Goal: Task Accomplishment & Management: Manage account settings

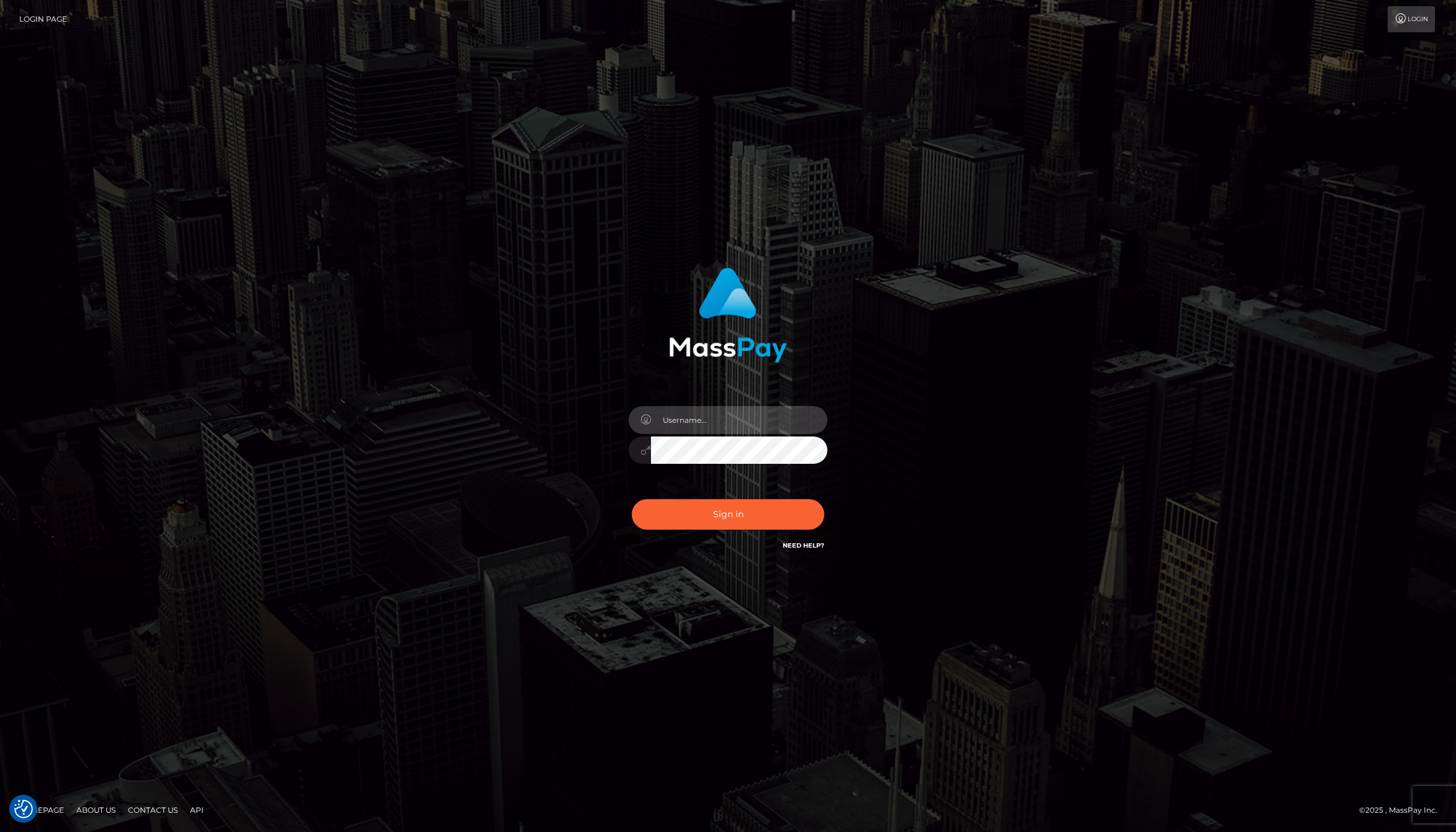
click at [726, 423] on input "text" at bounding box center [739, 420] width 176 height 28
type input "jackson.whop"
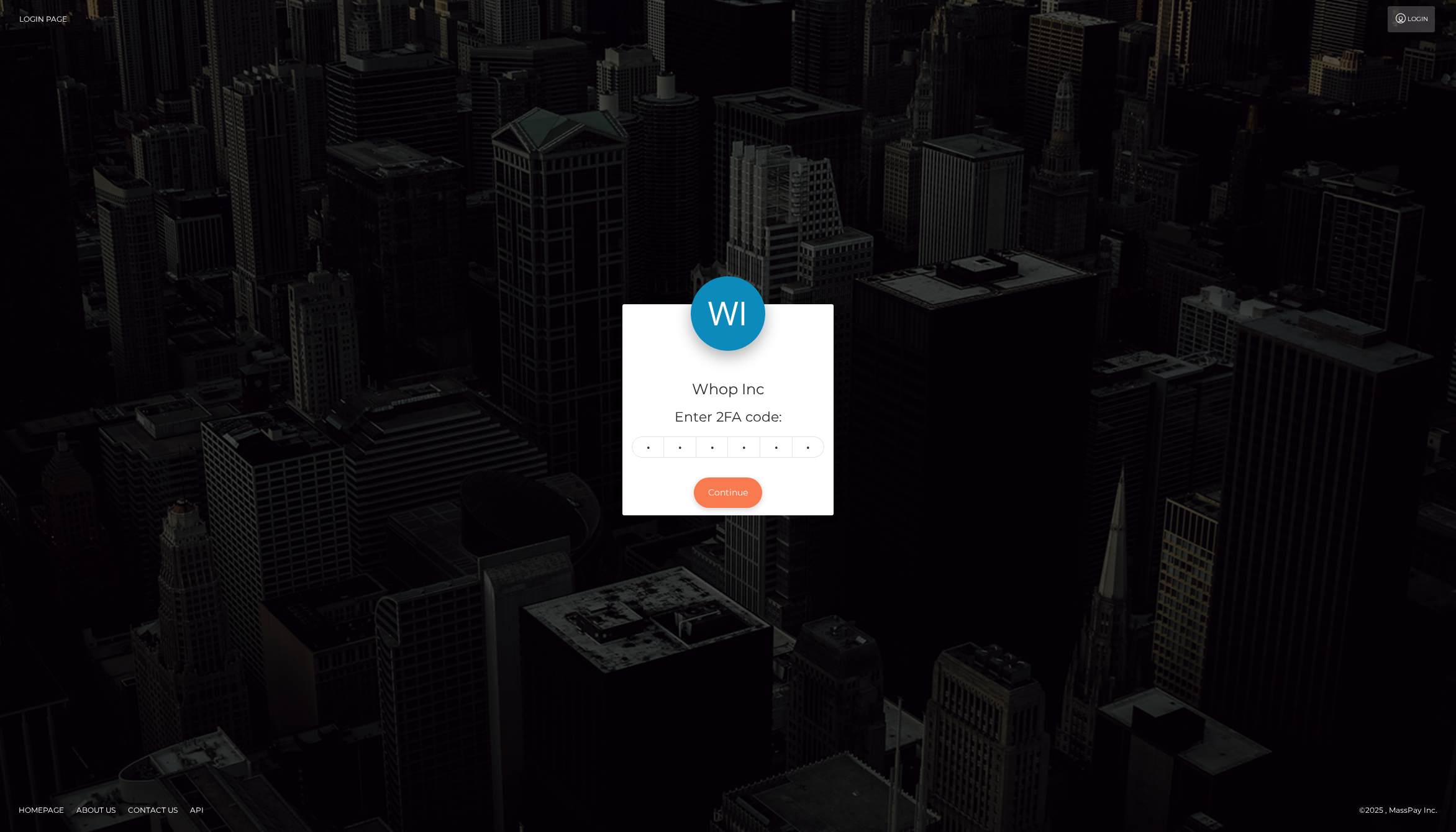
click at [729, 499] on button "Continue" at bounding box center [727, 493] width 68 height 31
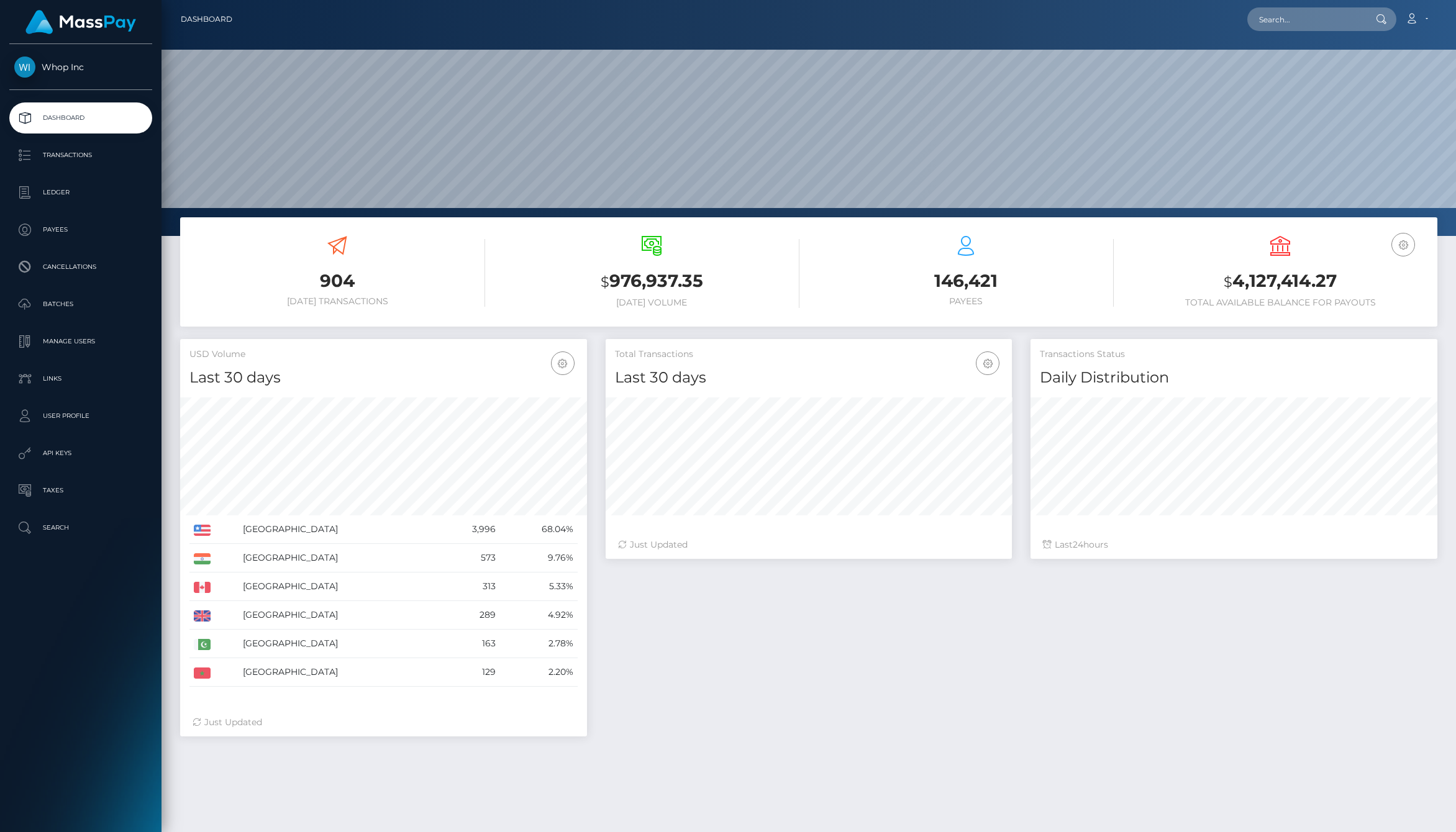
scroll to position [220, 407]
drag, startPoint x: 1182, startPoint y: 302, endPoint x: 1390, endPoint y: 302, distance: 208.0
click at [1390, 302] on h6 "Total Available Balance for Payouts" at bounding box center [1280, 302] width 296 height 11
drag, startPoint x: 1390, startPoint y: 302, endPoint x: 1189, endPoint y: 302, distance: 201.0
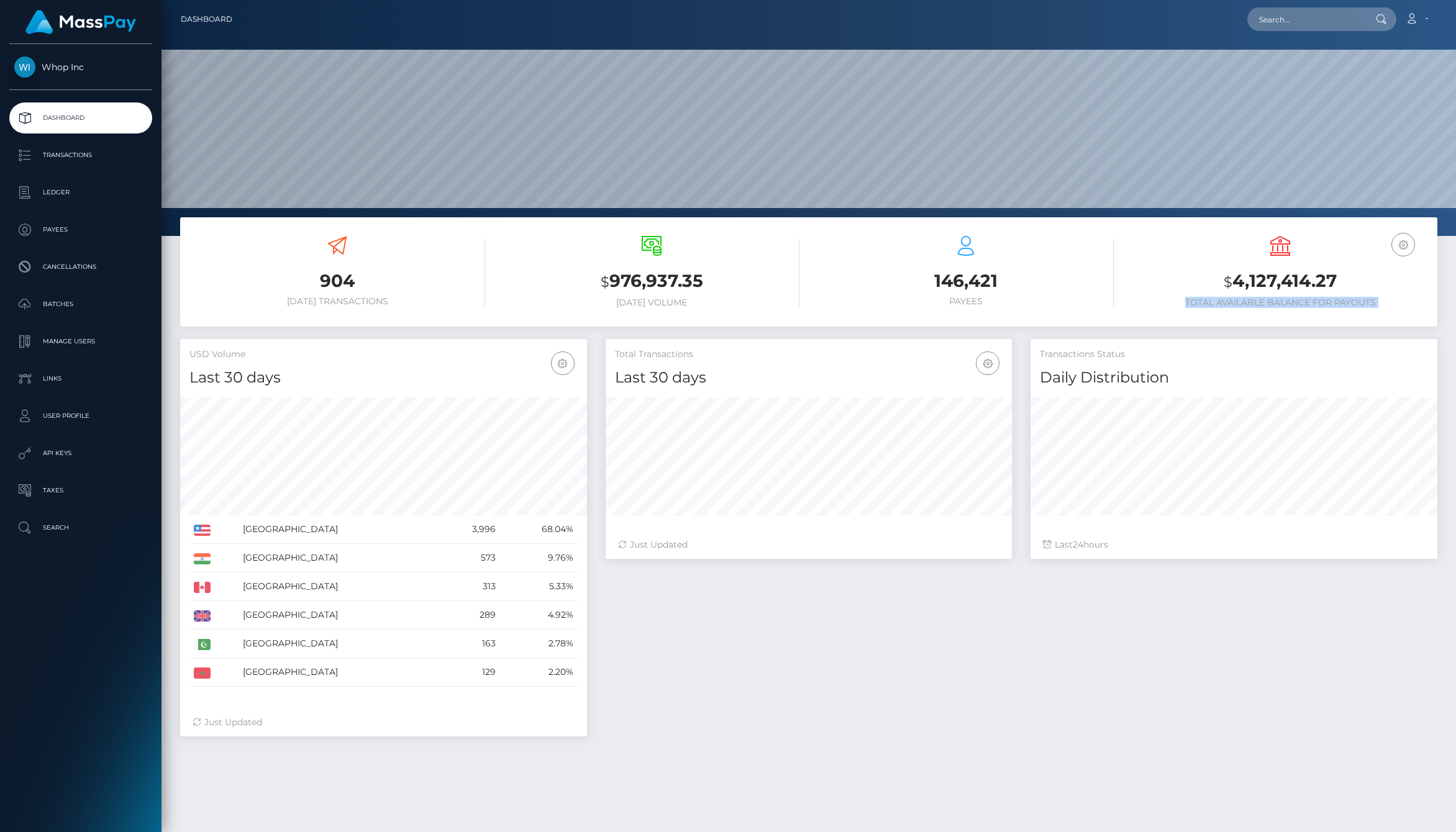
click at [1189, 302] on h6 "Total Available Balance for Payouts" at bounding box center [1280, 302] width 296 height 11
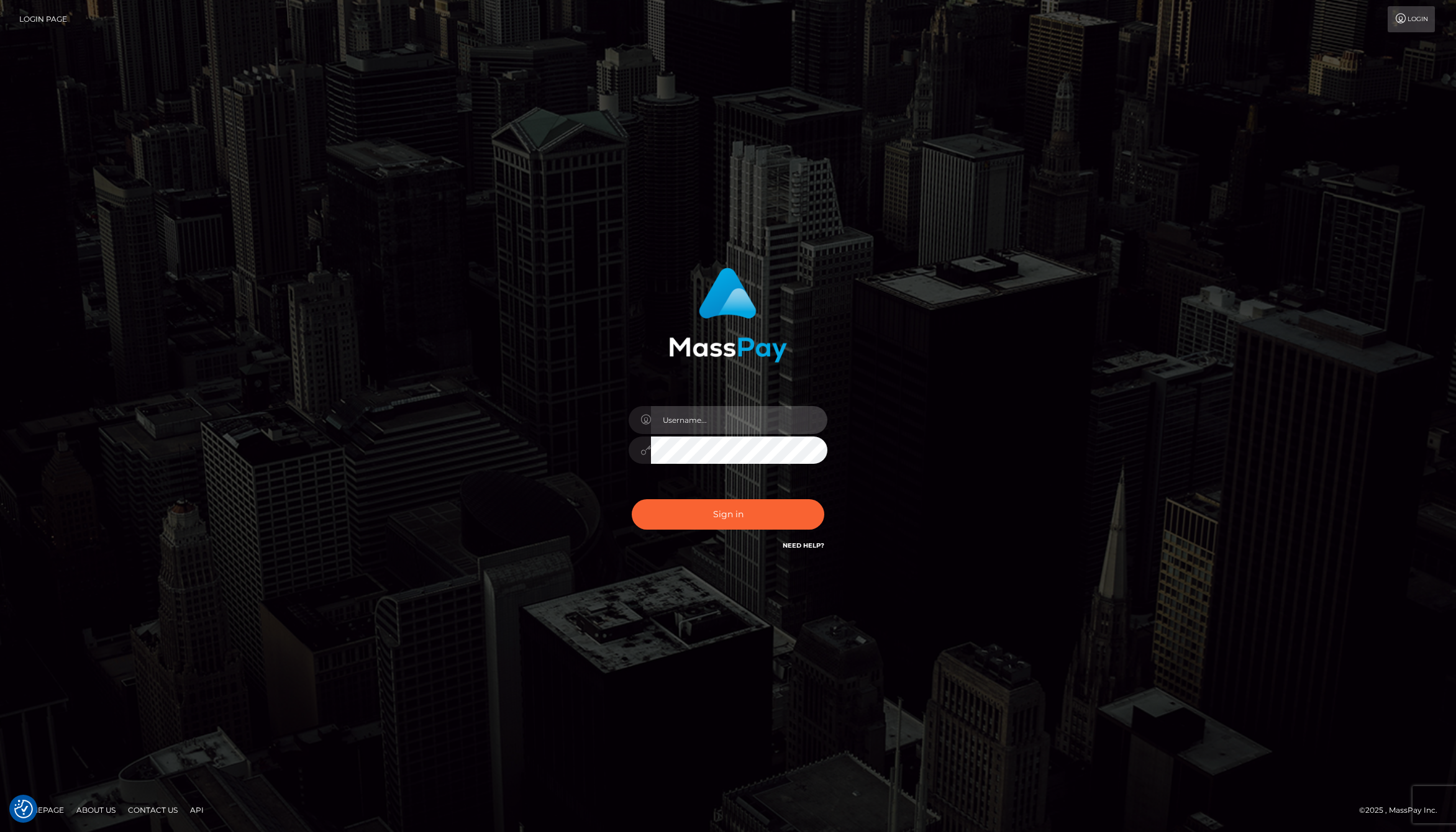
click at [712, 423] on input "text" at bounding box center [739, 420] width 176 height 28
type input "jackson.whop"
click at [722, 521] on button "Sign in" at bounding box center [728, 514] width 192 height 31
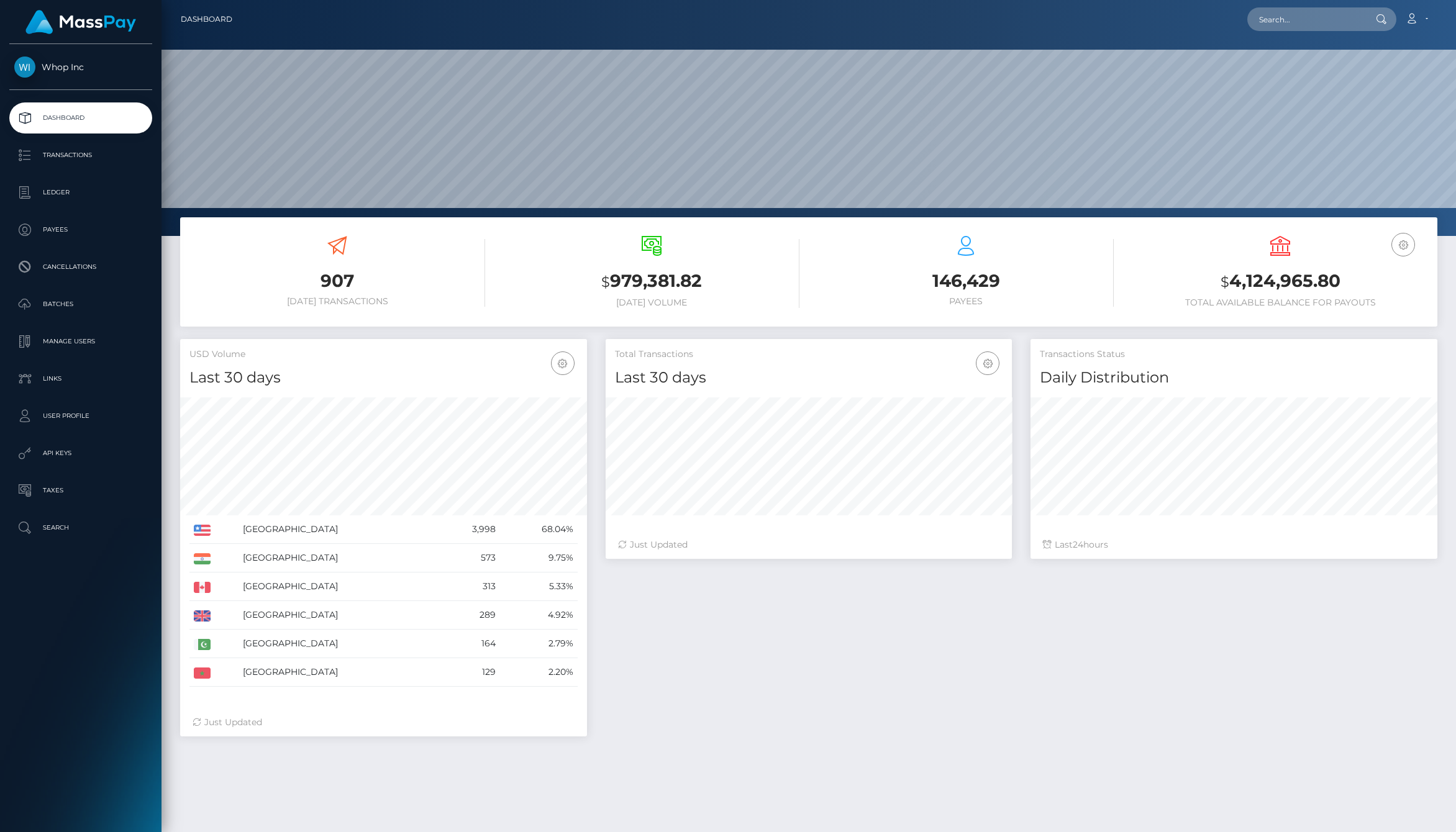
scroll to position [220, 407]
click at [82, 368] on link "Links" at bounding box center [81, 378] width 143 height 31
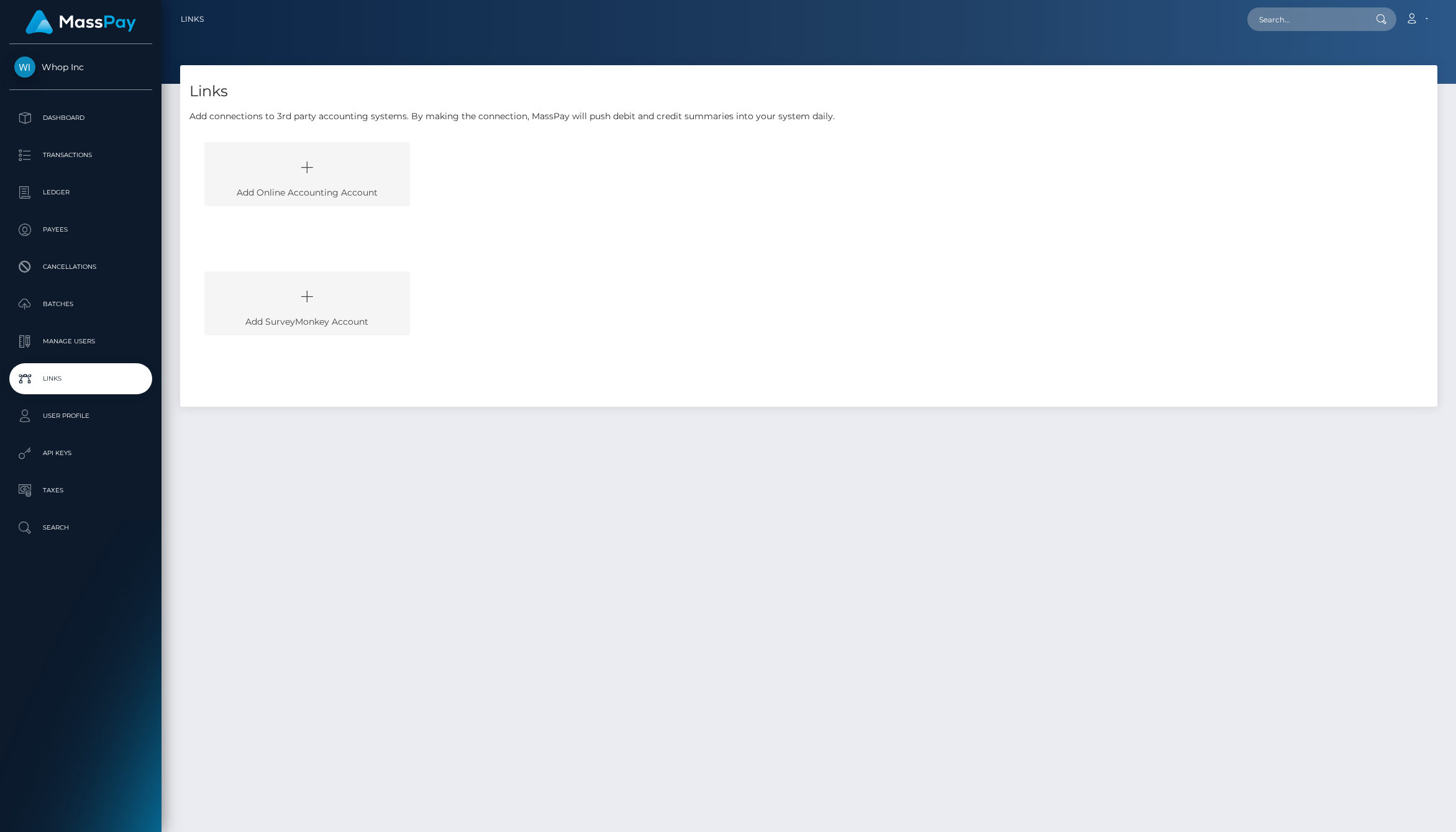
click at [76, 341] on p "Manage Users" at bounding box center [80, 341] width 133 height 18
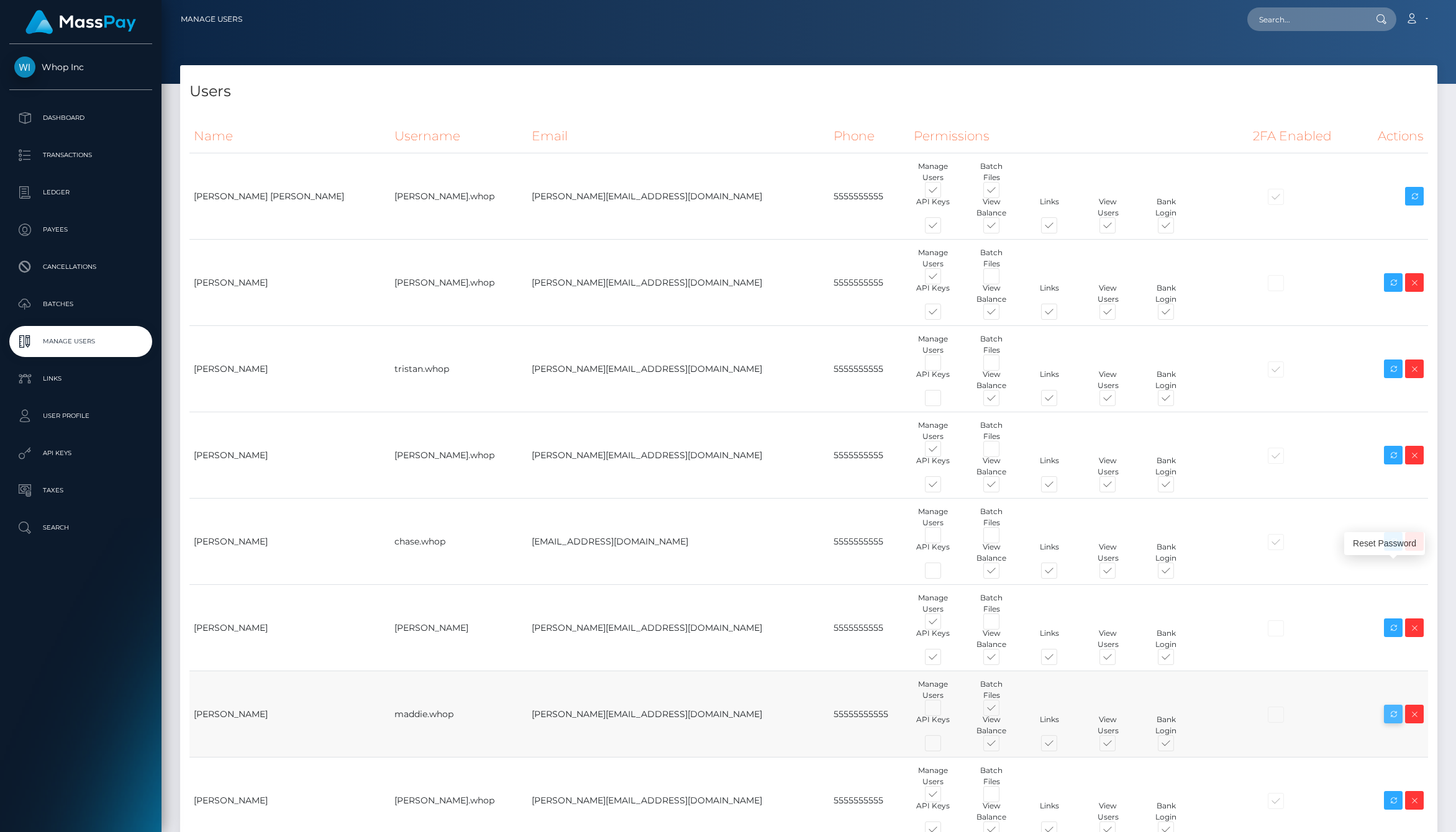
click at [1397, 707] on icon at bounding box center [1392, 714] width 15 height 15
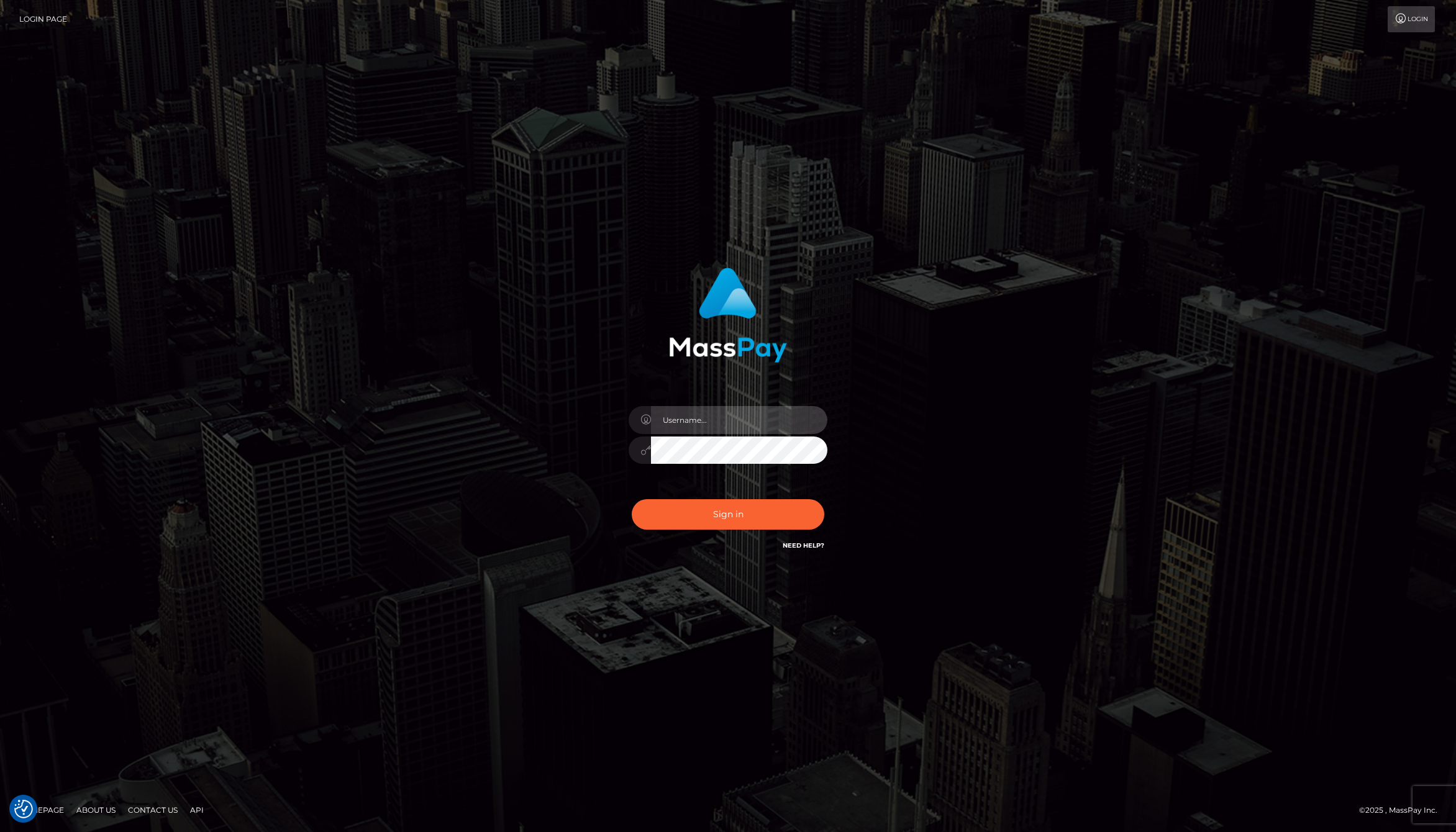
click at [736, 419] on input "text" at bounding box center [739, 420] width 176 height 28
type input "jackson.whop"
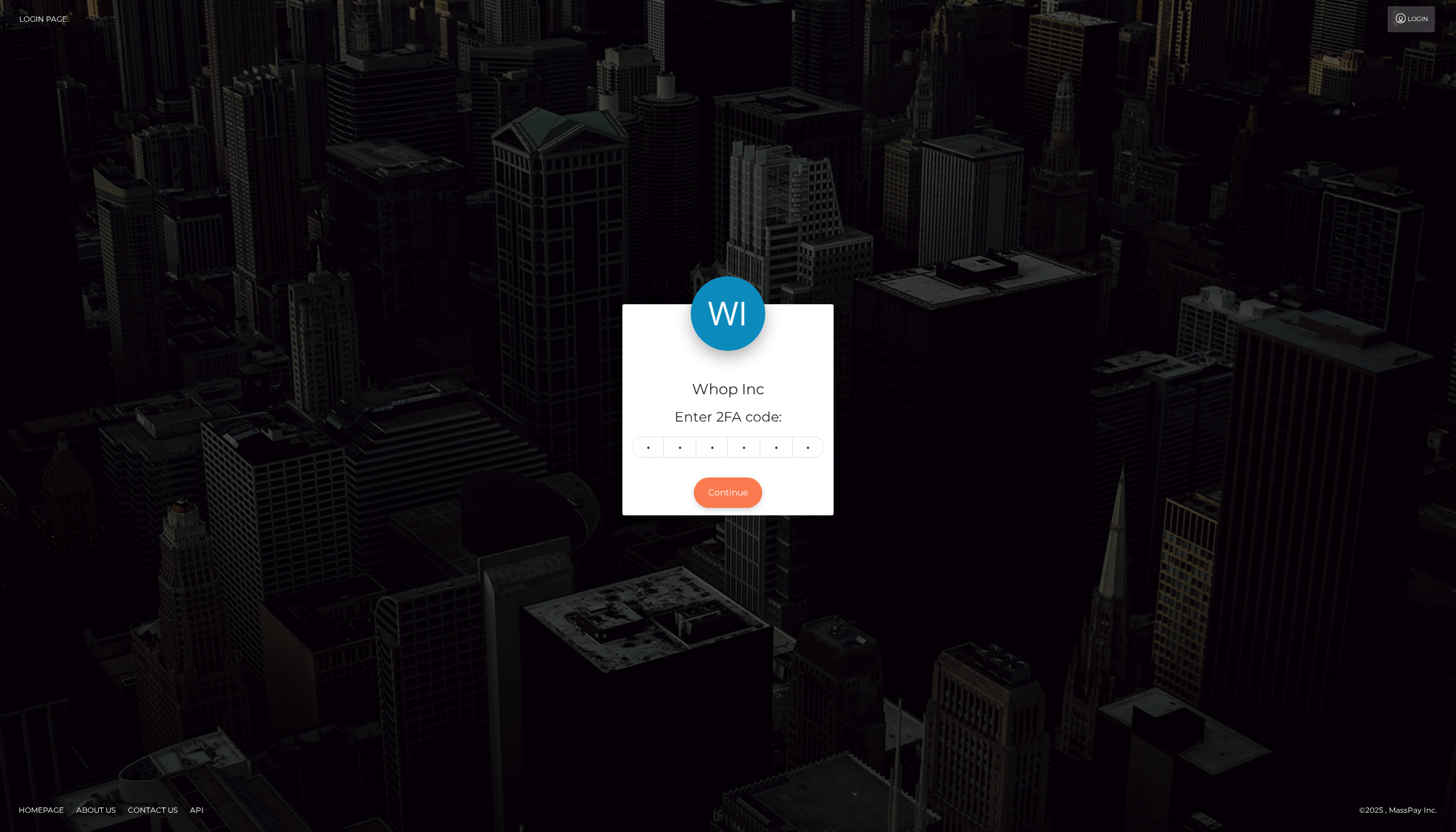
click at [730, 491] on button "Continue" at bounding box center [727, 493] width 68 height 31
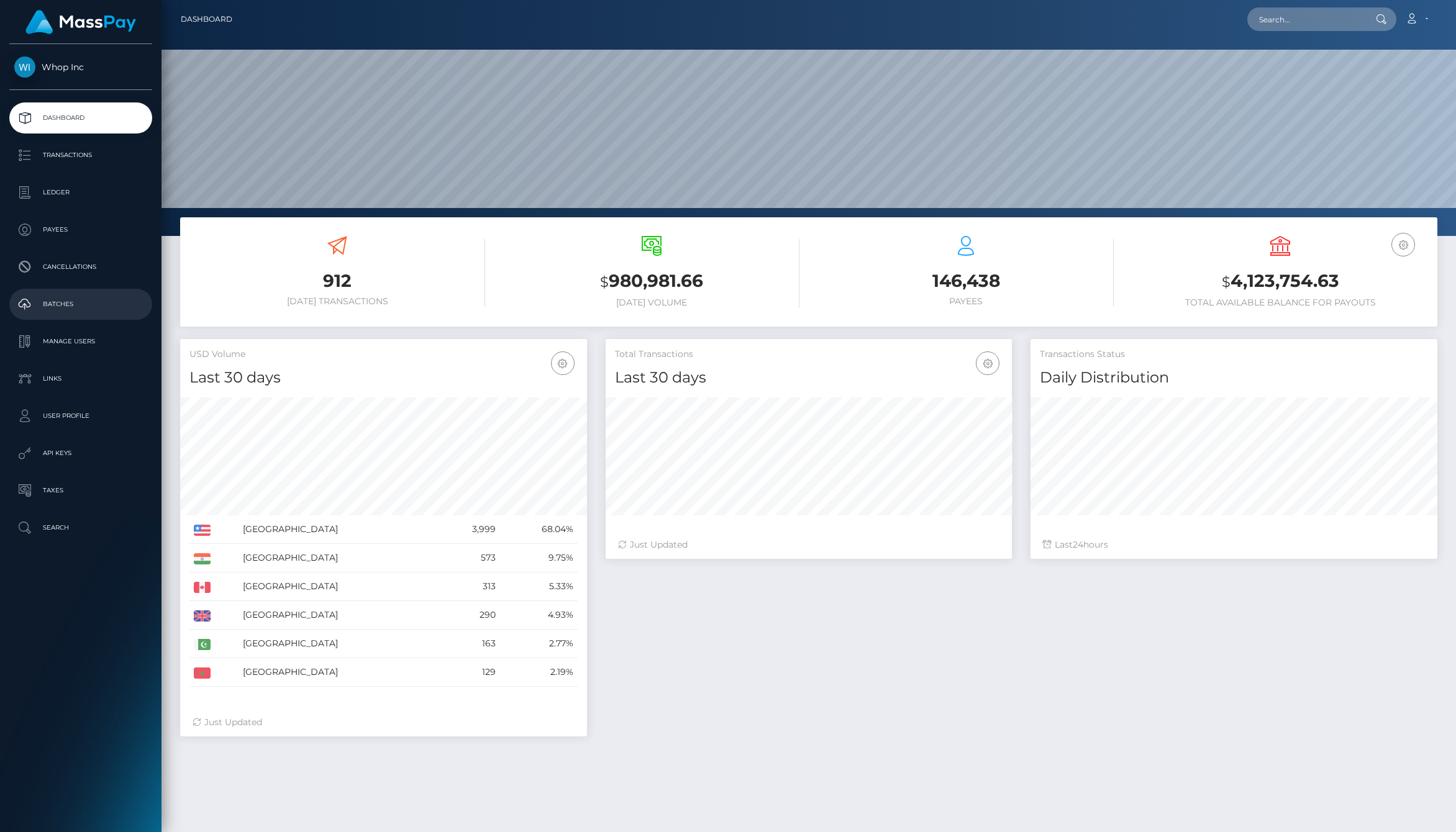
scroll to position [220, 407]
click at [89, 340] on p "Manage Users" at bounding box center [80, 341] width 133 height 18
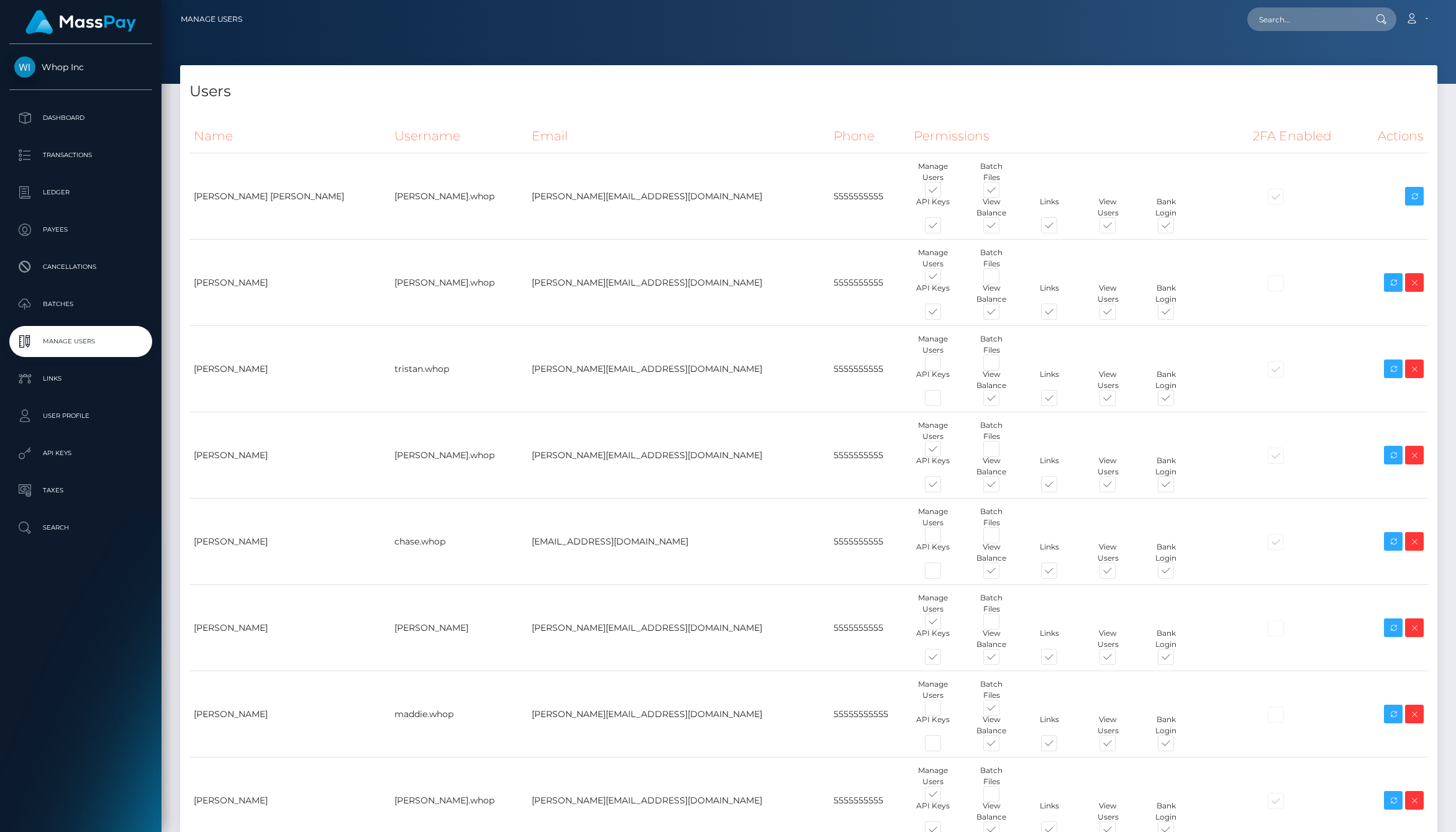
type input "jack.whop"
type input "[EMAIL_ADDRESS][DOMAIN_NAME]"
type input "5555555555"
type input "Jack"
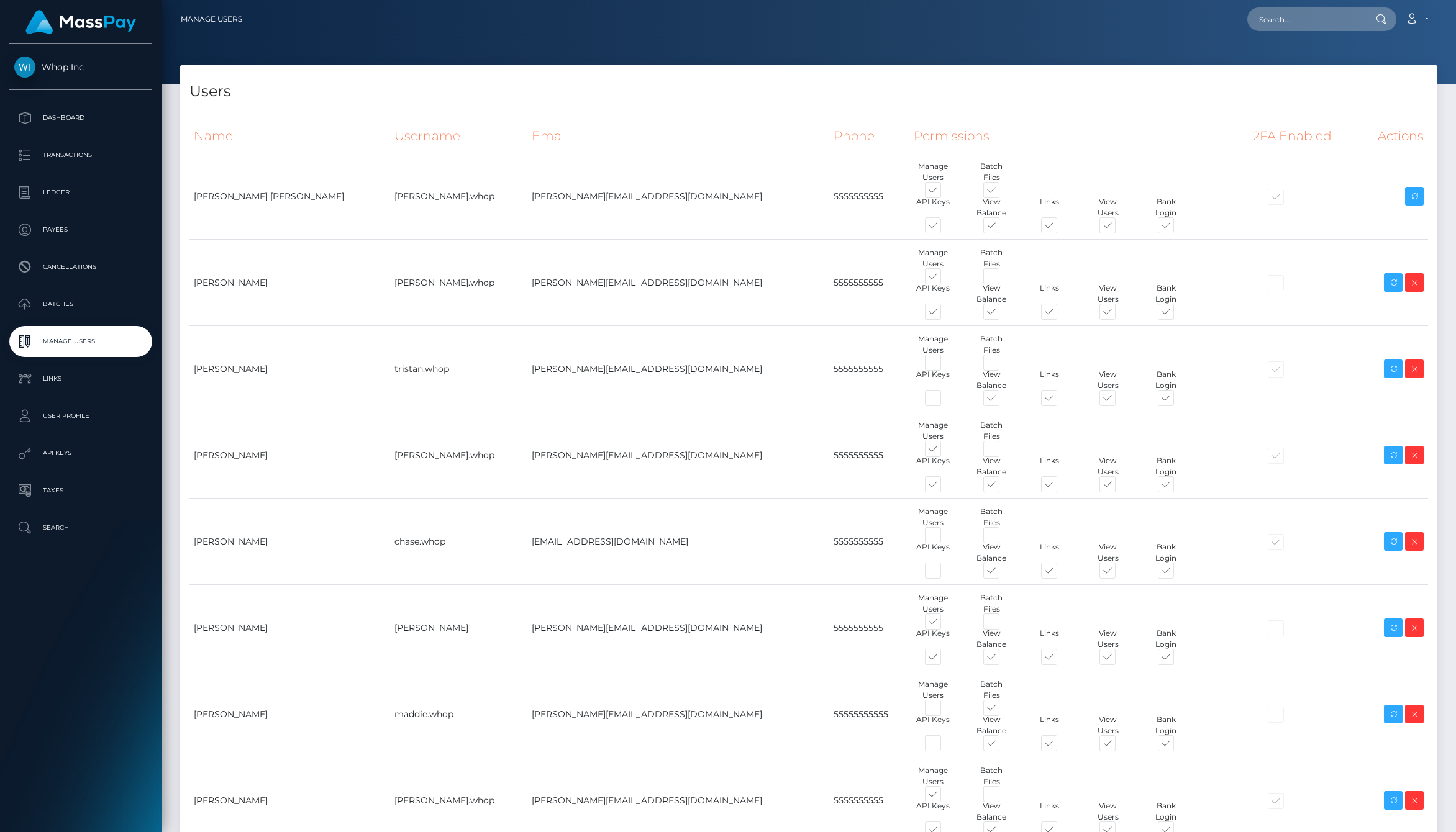
type input "[PERSON_NAME]"
click at [308, 777] on div "Users Name Username Email Phone Permissions 2FA Enabled Actions" at bounding box center [809, 507] width 1294 height 885
drag, startPoint x: 353, startPoint y: 568, endPoint x: 439, endPoint y: 568, distance: 86.0
click at [439, 671] on tr "Maddie Cohen maddie.whop madeline@whop.com 55555555555 Manage Users Batch Files" at bounding box center [808, 714] width 1238 height 87
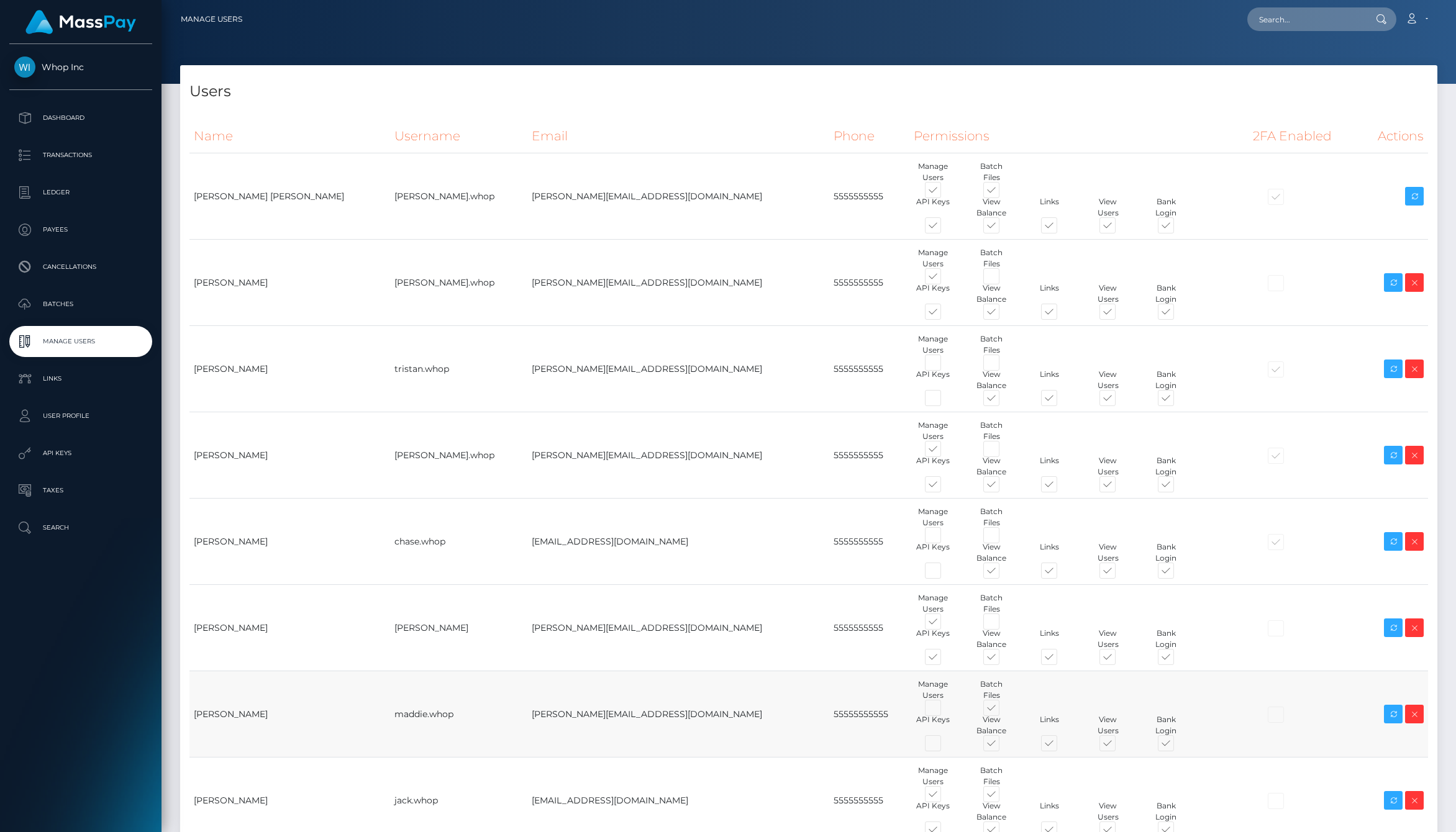
copy tr "maddie.whop"
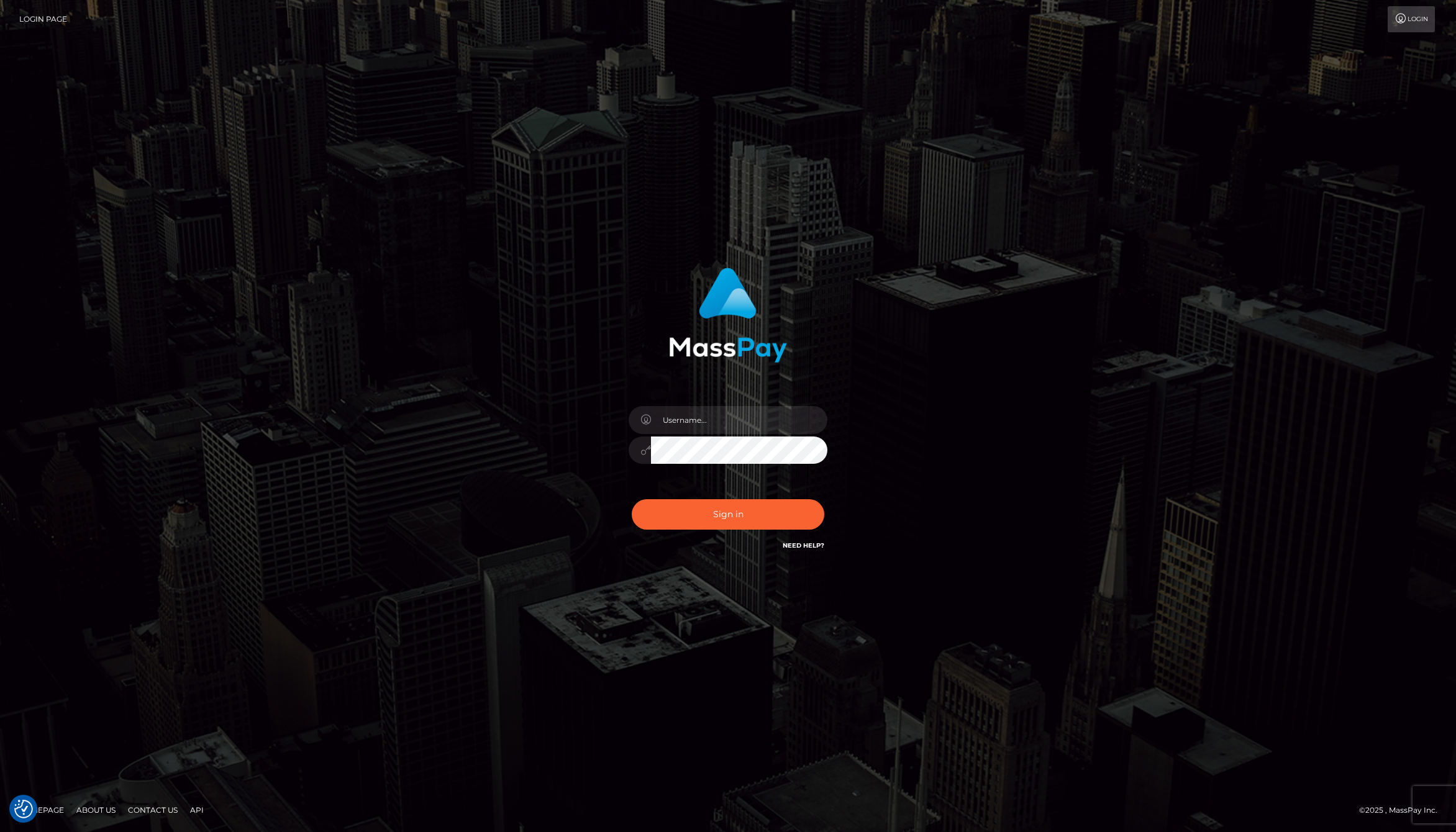
click at [754, 404] on div at bounding box center [727, 444] width 217 height 95
click at [737, 410] on input "text" at bounding box center [739, 420] width 176 height 28
click at [0, 831] on com-1password-button at bounding box center [0, 832] width 0 height 0
type input "[PERSON_NAME].whop"
click at [707, 423] on input "text" at bounding box center [739, 420] width 176 height 28
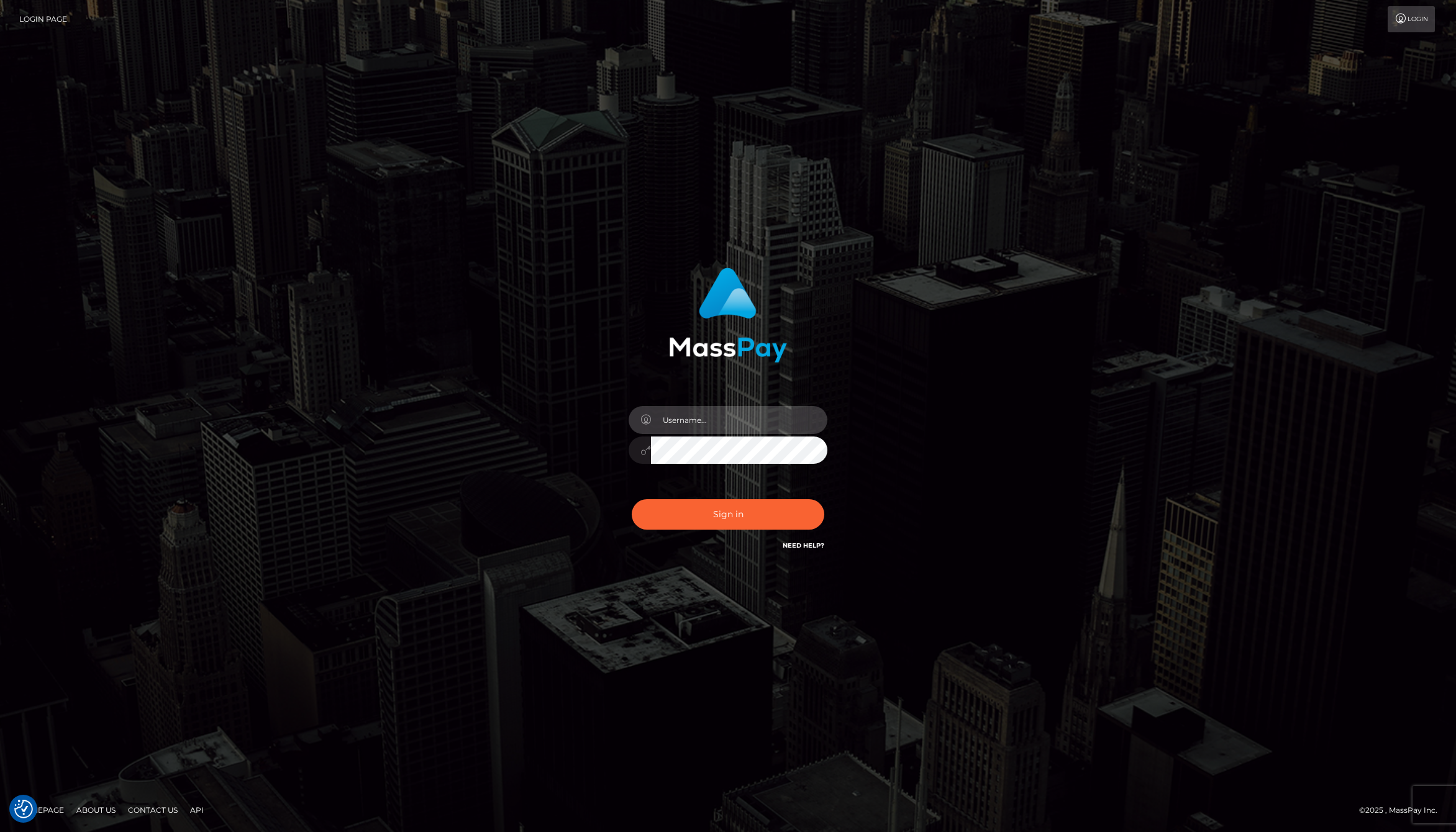
type input "[PERSON_NAME].whop"
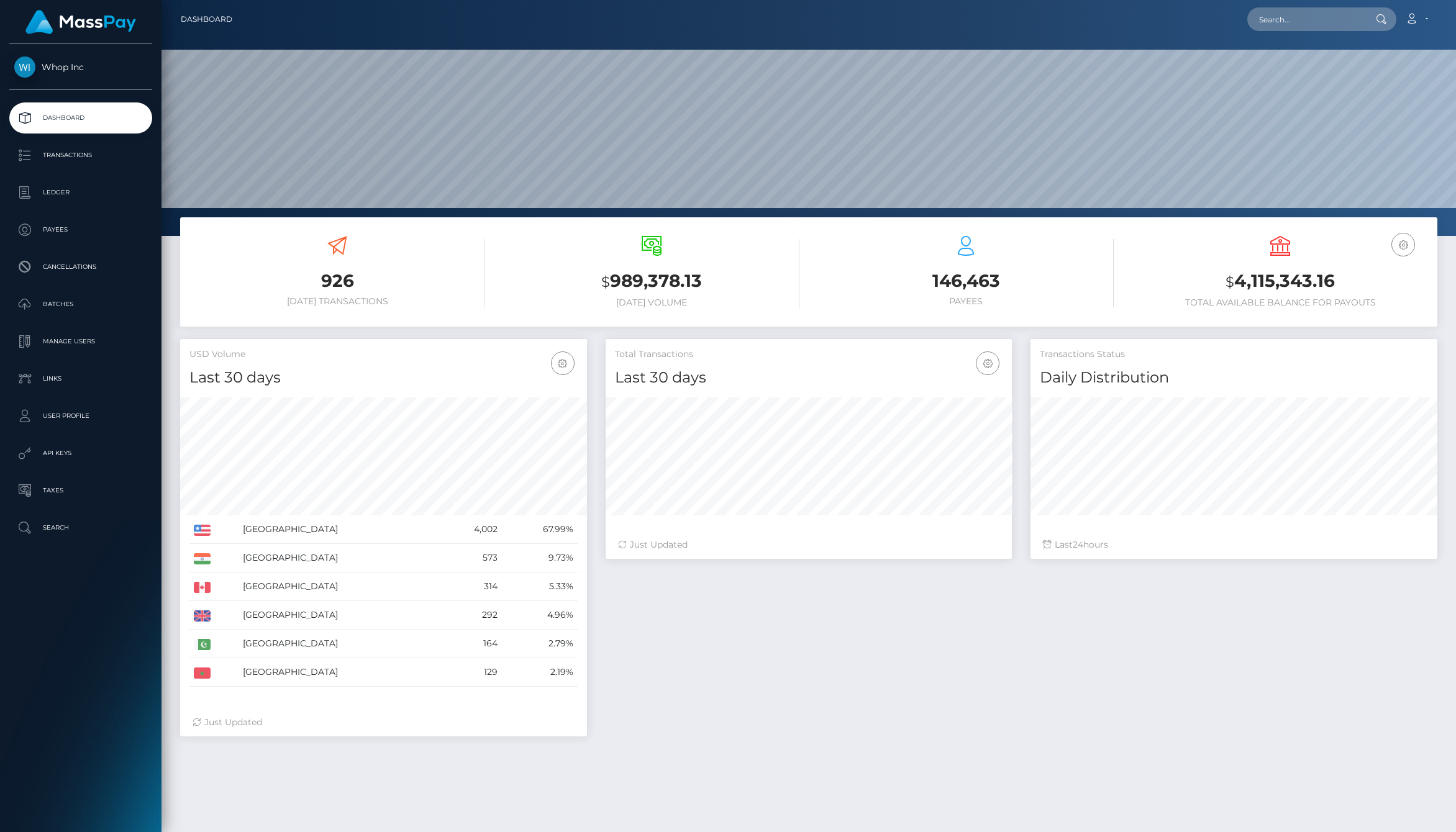
scroll to position [220, 407]
click at [66, 366] on link "Links" at bounding box center [81, 378] width 143 height 31
click at [68, 349] on p "Manage Users" at bounding box center [80, 341] width 133 height 18
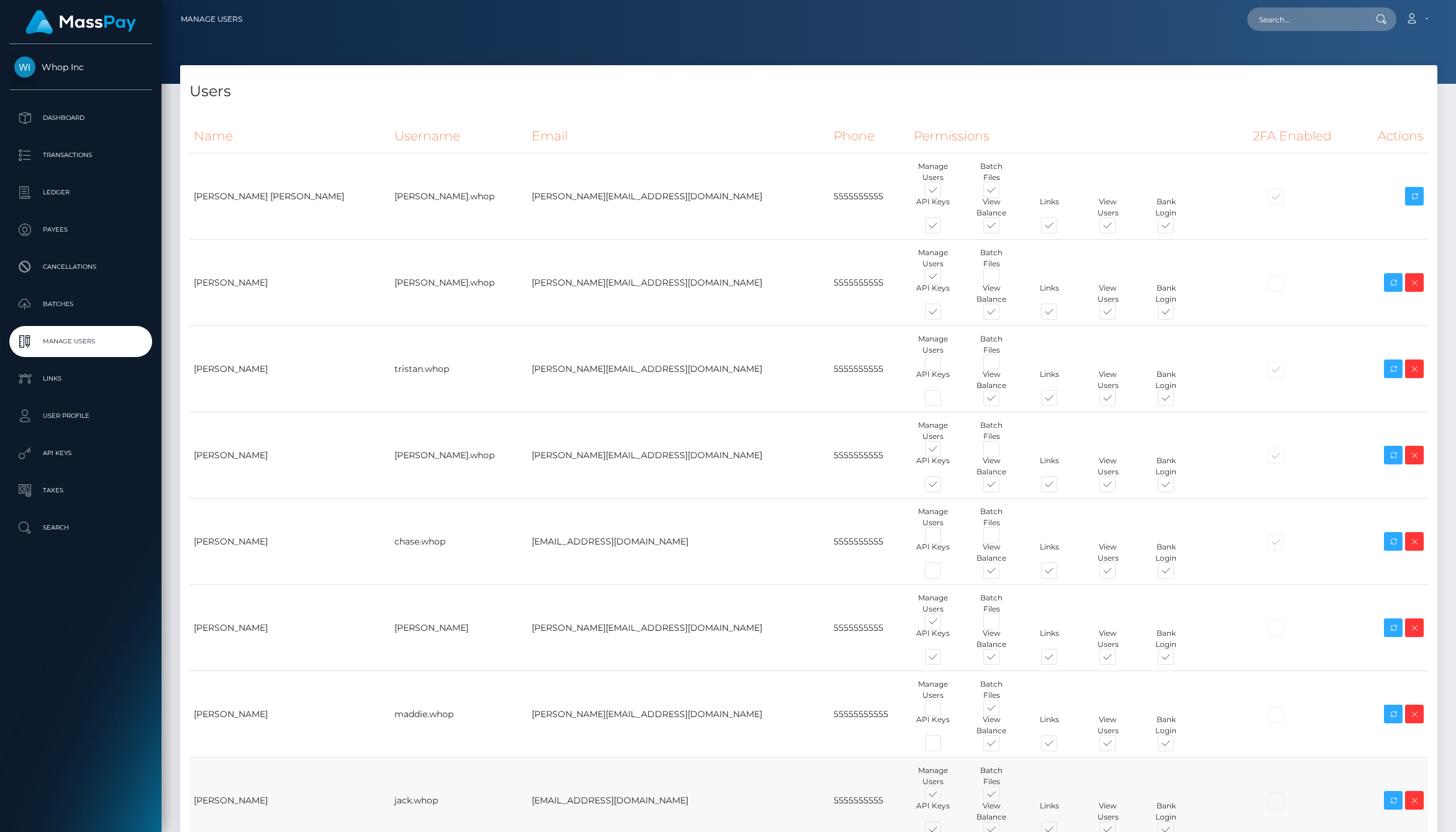
drag, startPoint x: 476, startPoint y: 631, endPoint x: 606, endPoint y: 631, distance: 130.0
click at [606, 758] on tr "Jack Sharkey jack.whop jack@whop.com 5555555555 Manage Users Batch Files" at bounding box center [808, 801] width 1238 height 87
click at [606, 758] on td "[EMAIL_ADDRESS][DOMAIN_NAME]" at bounding box center [678, 801] width 302 height 87
click at [944, 710] on span at bounding box center [944, 710] width 0 height 0
click at [944, 710] on input "checkbox" at bounding box center [948, 714] width 8 height 8
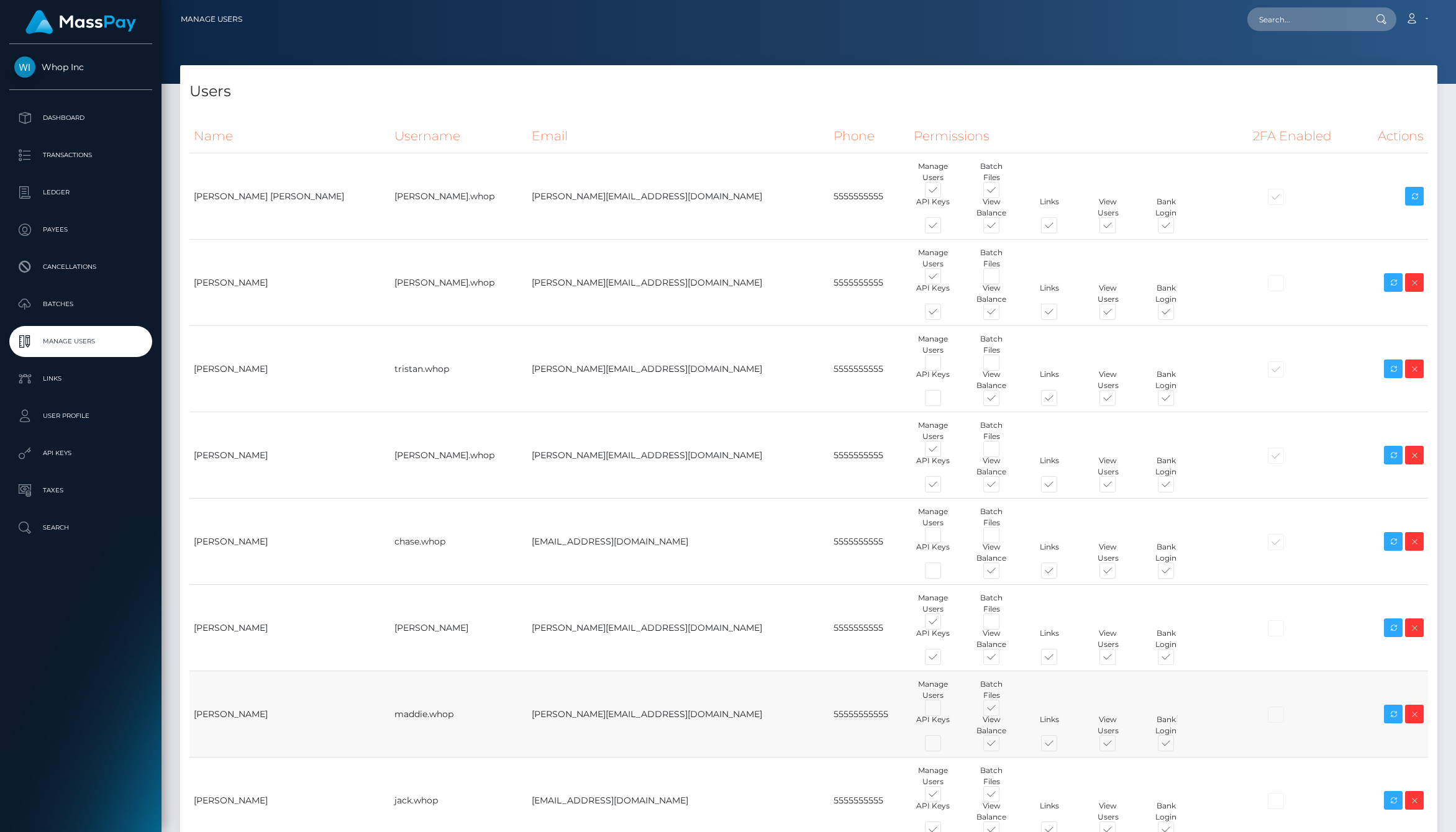
checkbox input "true"
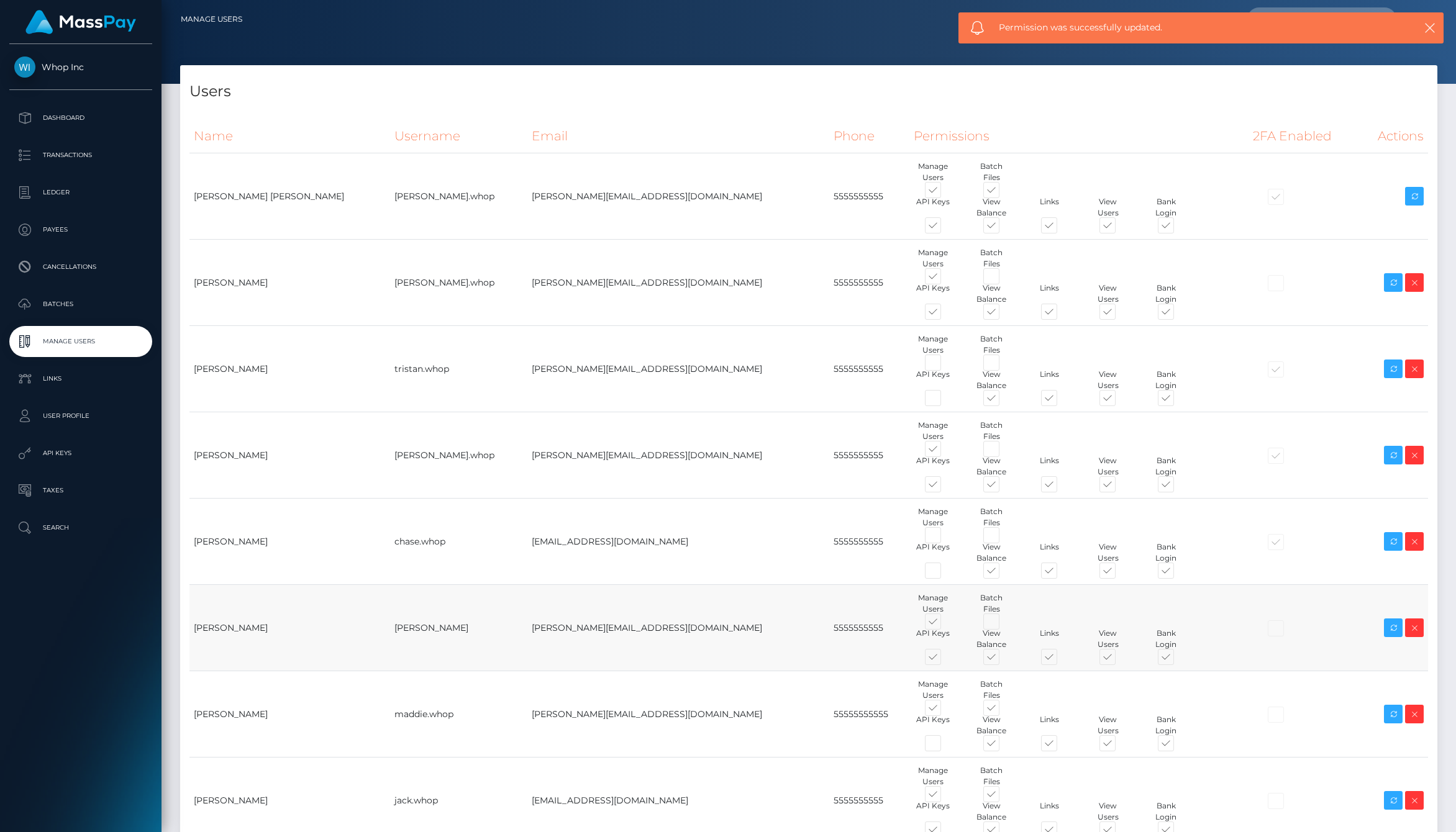
click at [944, 659] on span at bounding box center [944, 659] width 0 height 0
click at [944, 659] on input "checkbox" at bounding box center [948, 663] width 8 height 8
checkbox input "false"
click at [944, 486] on span at bounding box center [944, 486] width 0 height 0
click at [944, 486] on input "checkbox" at bounding box center [948, 490] width 8 height 8
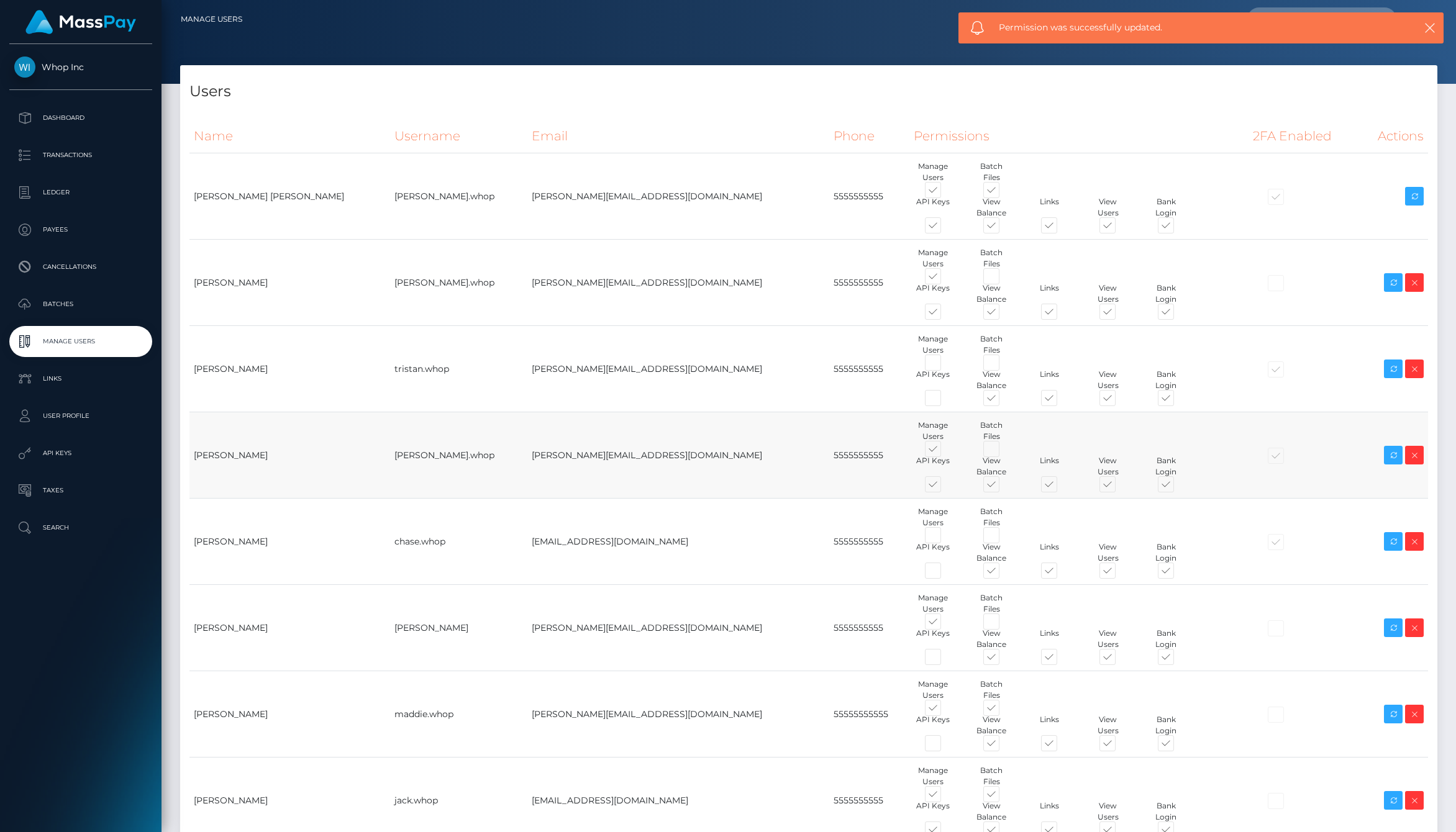
checkbox input "false"
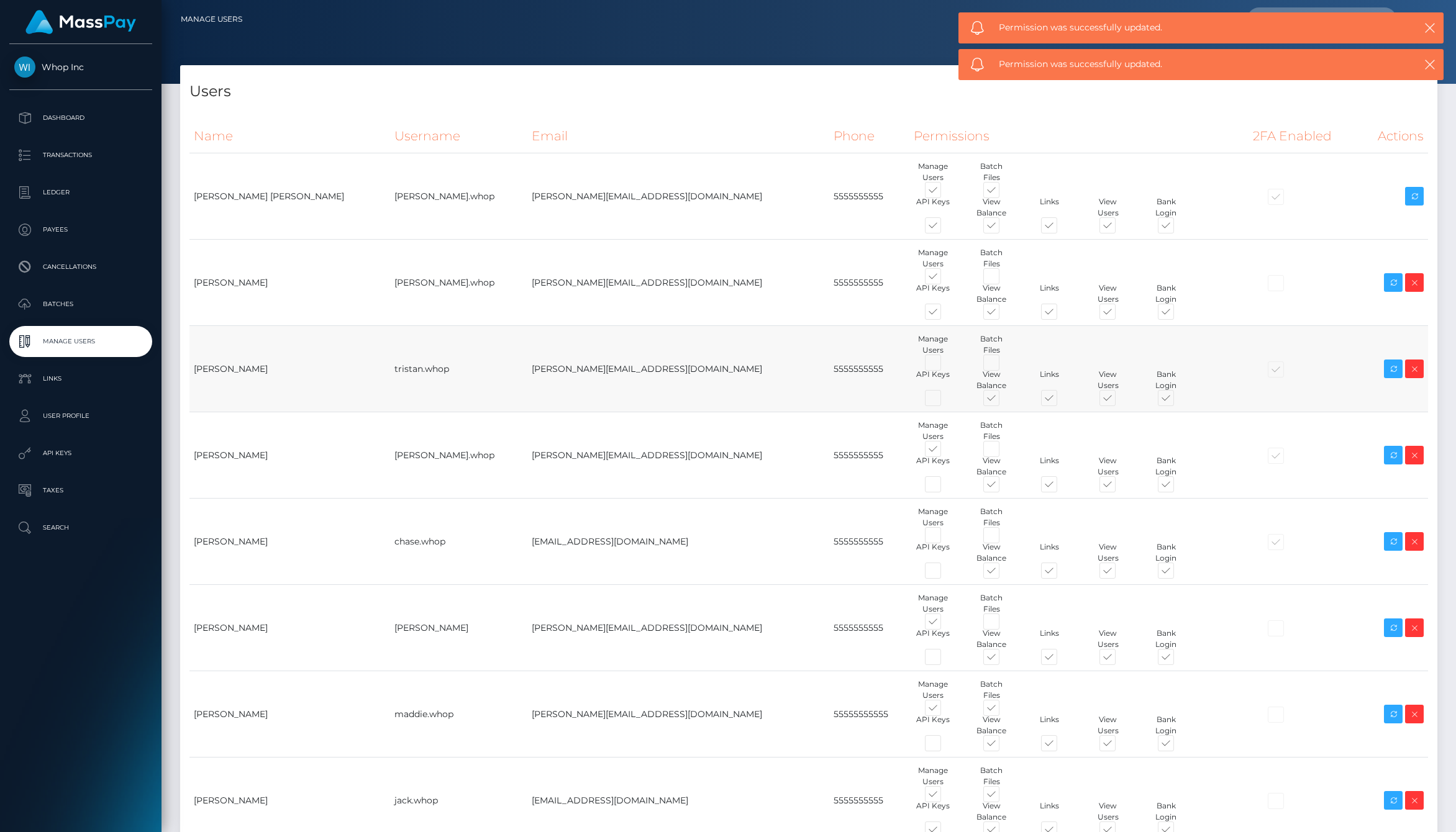
scroll to position [46, 0]
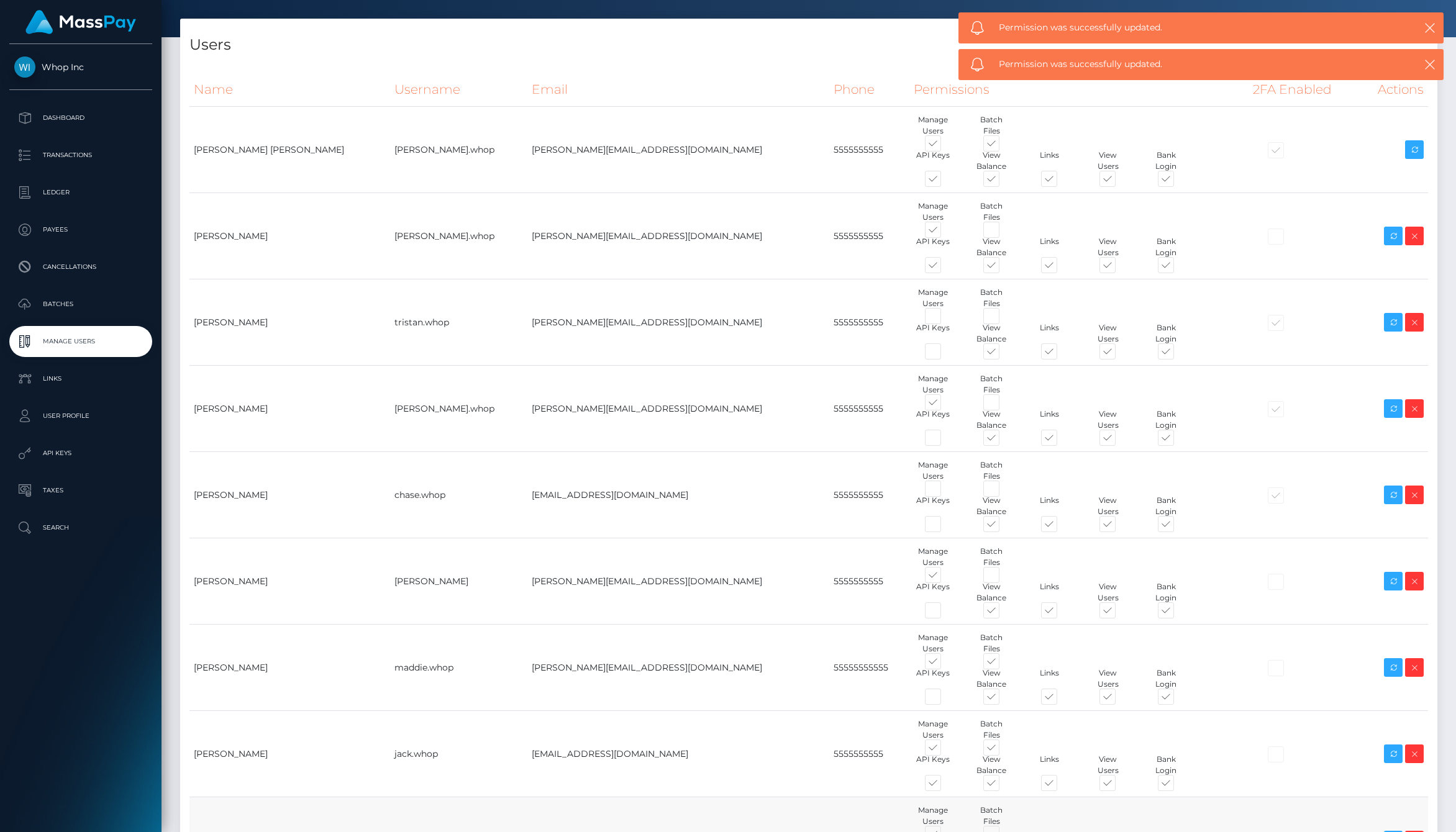
checkbox input "false"
